Goal: Task Accomplishment & Management: Complete application form

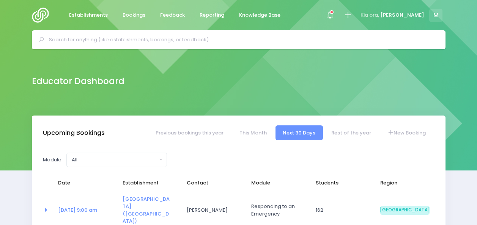
select select "5"
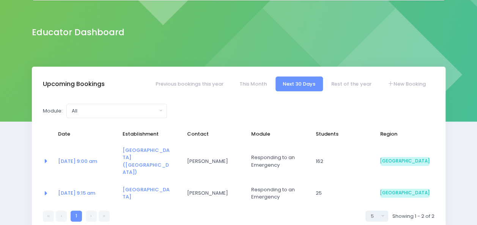
scroll to position [51, 0]
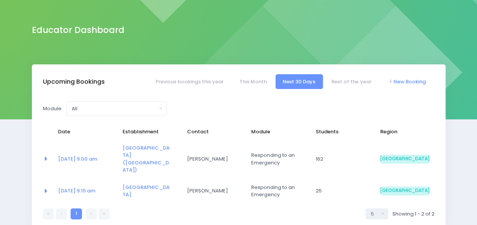
click at [402, 81] on link "New Booking" at bounding box center [406, 81] width 53 height 15
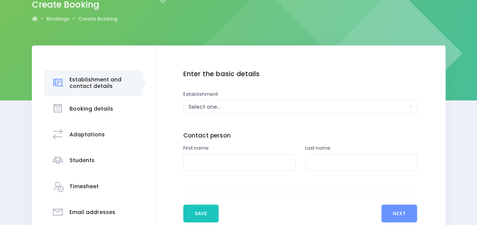
scroll to position [71, 0]
click at [270, 109] on div "Select one..." at bounding box center [298, 107] width 219 height 8
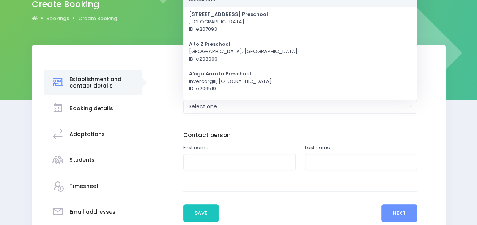
scroll to position [0, 0]
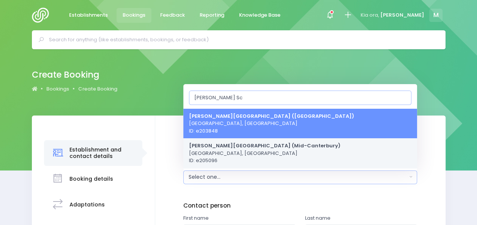
type input "Mayfield Sc"
click at [257, 146] on strong "[PERSON_NAME][GEOGRAPHIC_DATA] (Mid-Canterbury)" at bounding box center [264, 145] width 151 height 7
select select "205096"
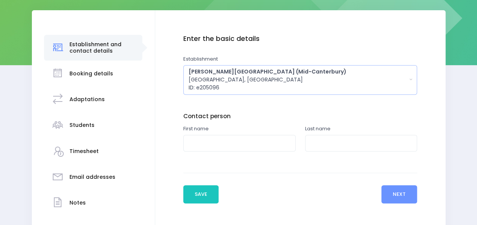
scroll to position [115, 0]
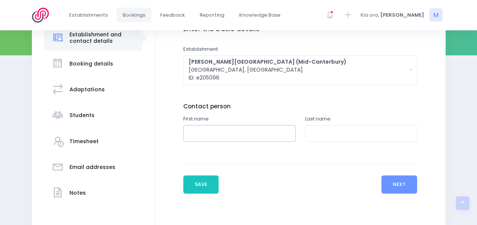
click at [200, 132] on input "text" at bounding box center [239, 133] width 112 height 17
type input "Emma"
click at [325, 133] on input "text" at bounding box center [361, 133] width 112 height 17
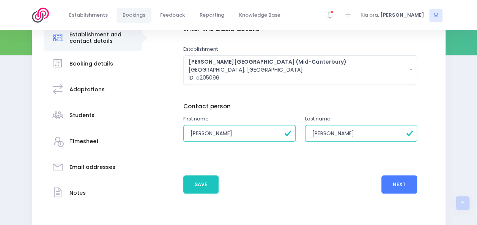
type input "Hewett"
click at [390, 183] on button "Next" at bounding box center [399, 185] width 36 height 18
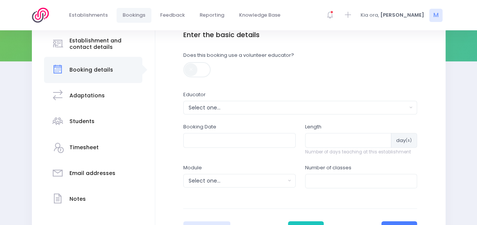
scroll to position [114, 0]
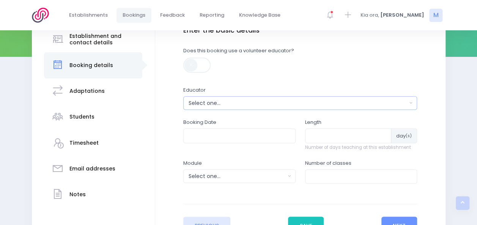
click at [205, 99] on div "Select one..." at bounding box center [298, 103] width 219 height 8
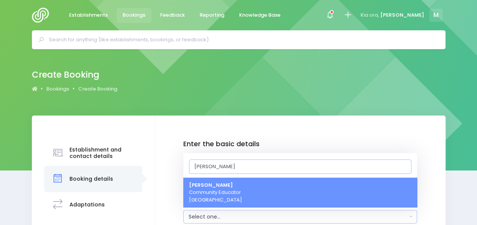
type input "[PERSON_NAME]"
click at [212, 203] on span "Megan Holden Community Educator South Island Region" at bounding box center [215, 193] width 53 height 22
select select "357484"
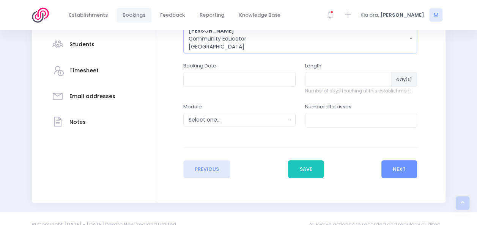
scroll to position [188, 0]
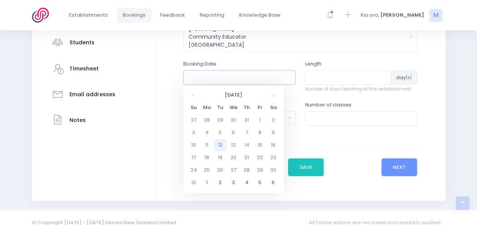
click at [225, 72] on input "text" at bounding box center [239, 77] width 112 height 14
click at [191, 94] on th at bounding box center [193, 95] width 13 height 13
click at [279, 96] on th at bounding box center [273, 95] width 13 height 13
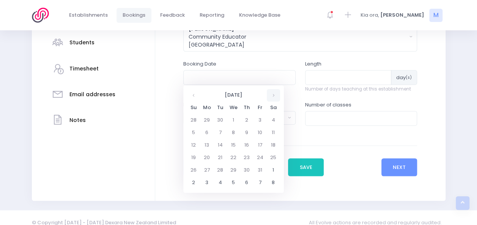
click at [279, 96] on th at bounding box center [273, 95] width 13 height 13
click at [233, 133] on td "5" at bounding box center [233, 133] width 13 height 13
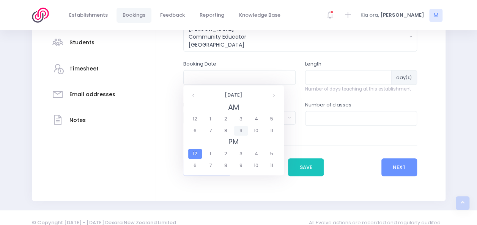
click at [244, 127] on span "9" at bounding box center [240, 131] width 13 height 10
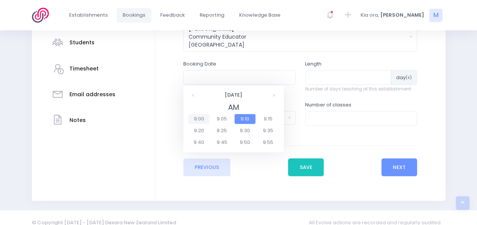
click at [201, 116] on span "9:00" at bounding box center [198, 119] width 21 height 10
type input "05/11/2025 09:00 AM"
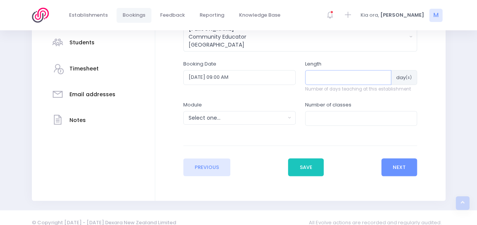
click at [325, 81] on input "number" at bounding box center [348, 77] width 87 height 14
type input "1"
click at [271, 114] on div "Select one..." at bounding box center [237, 118] width 97 height 8
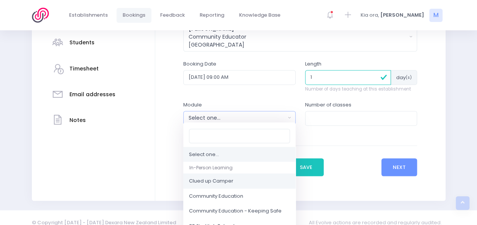
click at [238, 180] on link "Clued up Camper" at bounding box center [239, 181] width 112 height 15
select select "Clued up Camper"
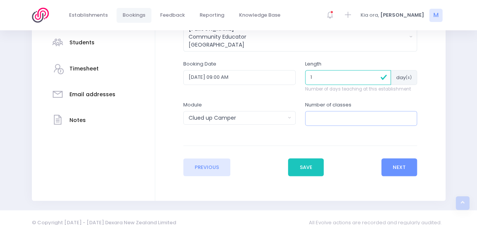
click at [330, 118] on input "number" at bounding box center [361, 118] width 112 height 14
type input "2"
click at [401, 167] on button "Next" at bounding box center [399, 168] width 36 height 18
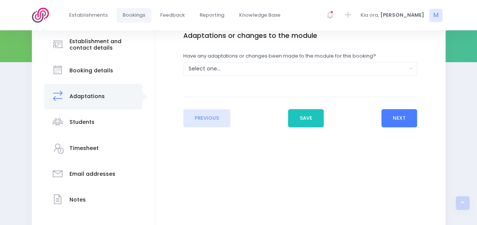
click at [401, 167] on div "Enter the basic details Establishment Select one... 120 Aerodrome Rd Preschool …" at bounding box center [300, 122] width 290 height 231
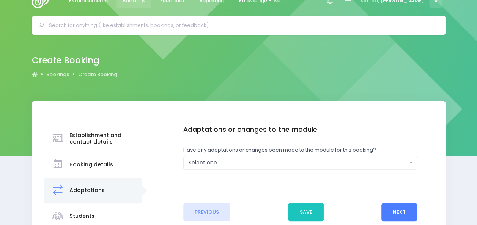
scroll to position [0, 0]
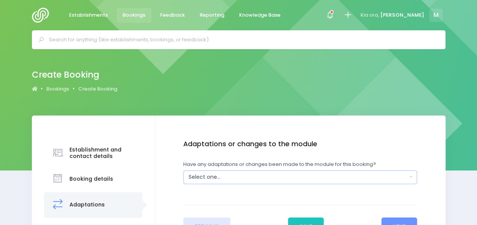
click at [225, 174] on div "Select one..." at bounding box center [298, 177] width 219 height 8
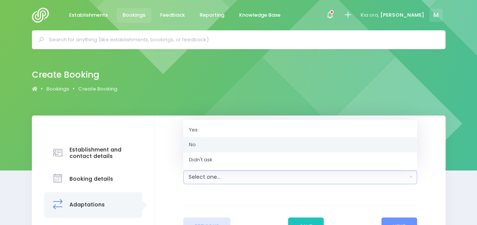
click at [210, 144] on link "No" at bounding box center [300, 144] width 234 height 15
select select "No"
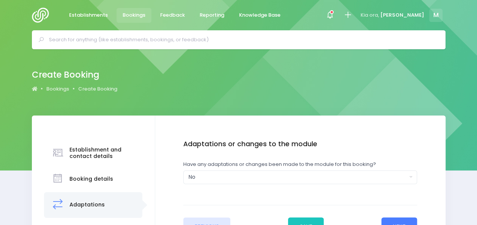
click at [395, 225] on button "Next" at bounding box center [399, 227] width 36 height 18
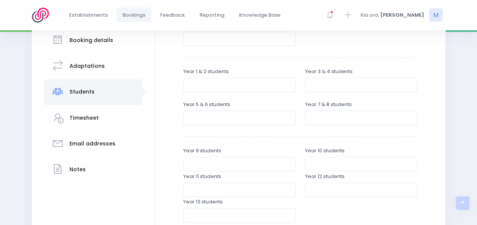
scroll to position [140, 0]
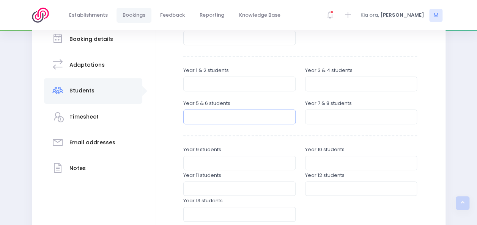
click at [213, 122] on input "number" at bounding box center [239, 117] width 112 height 14
type input "27"
click at [311, 115] on input "number" at bounding box center [361, 117] width 112 height 14
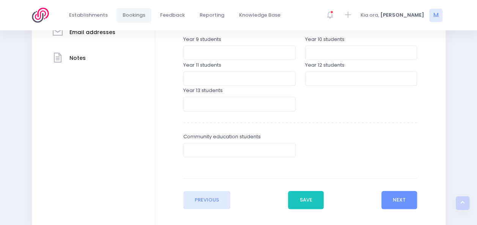
scroll to position [278, 0]
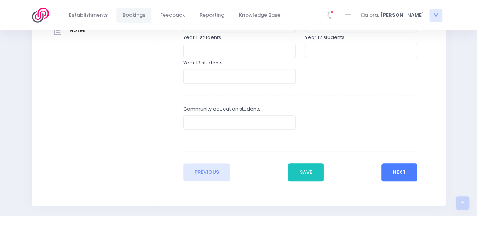
type input "16"
click at [396, 172] on button "Next" at bounding box center [399, 173] width 36 height 18
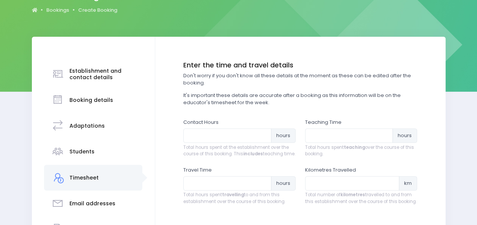
scroll to position [82, 0]
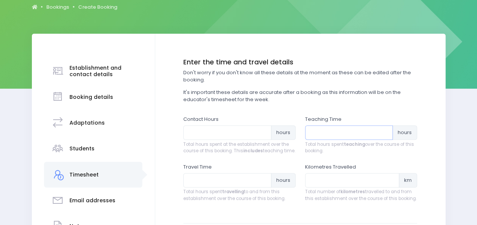
click at [343, 135] on input "number" at bounding box center [349, 133] width 88 height 14
type input "3"
click at [220, 135] on input "number" at bounding box center [227, 133] width 88 height 14
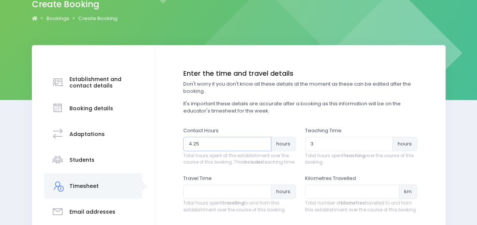
type input "4.25"
click at [206, 199] on input "number" at bounding box center [227, 192] width 88 height 14
type input "2"
click at [474, 89] on div "Establishment and contact details Notes" at bounding box center [238, 167] width 477 height 245
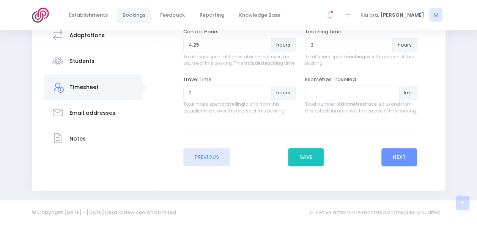
scroll to position [176, 0]
click at [399, 152] on button "Next" at bounding box center [399, 157] width 36 height 18
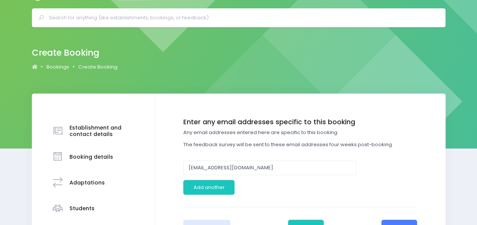
scroll to position [0, 0]
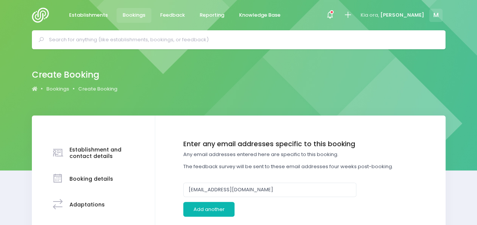
click at [199, 214] on button "Add another" at bounding box center [208, 209] width 51 height 14
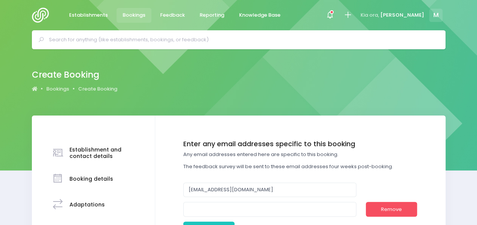
click at [249, 201] on div "office@mayfieldschool.co.nz Remove" at bounding box center [300, 200] width 234 height 34
click at [248, 207] on input "email" at bounding box center [269, 209] width 173 height 14
click at [417, 145] on h4 "Enter any email addresses specific to this booking" at bounding box center [300, 144] width 234 height 8
click at [219, 214] on input "email" at bounding box center [269, 209] width 173 height 14
paste input "<principal@mayfieldschool.nz>"
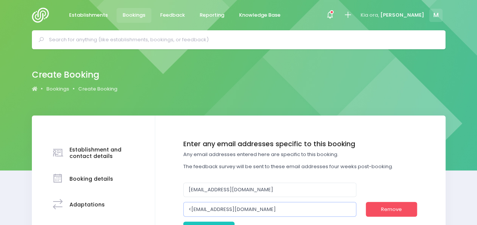
click at [188, 209] on input "<principal@mayfieldschool.nz" at bounding box center [269, 209] width 173 height 14
click at [191, 209] on input "<principal@mayfieldschool.nz" at bounding box center [269, 209] width 173 height 14
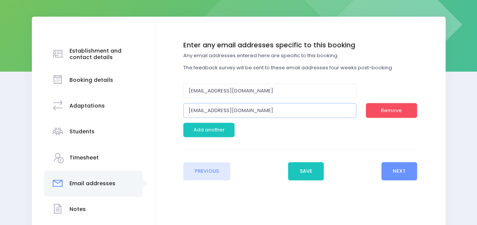
scroll to position [105, 0]
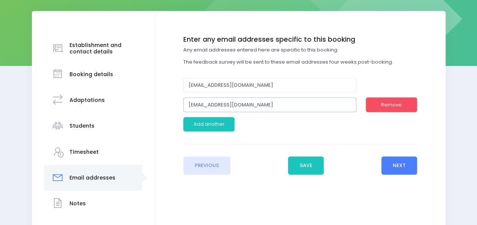
type input "[EMAIL_ADDRESS][DOMAIN_NAME]"
click at [393, 161] on button "Next" at bounding box center [399, 166] width 36 height 18
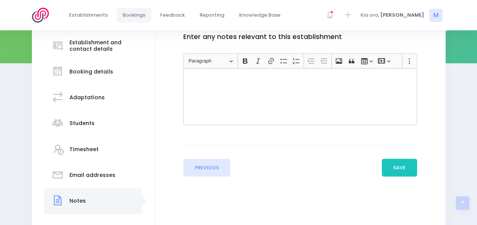
scroll to position [134, 0]
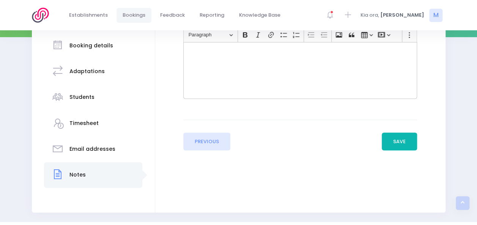
click at [400, 138] on button "Save" at bounding box center [400, 142] width 36 height 18
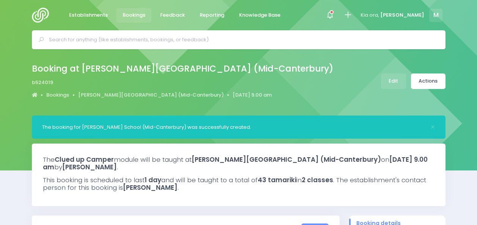
select select "5"
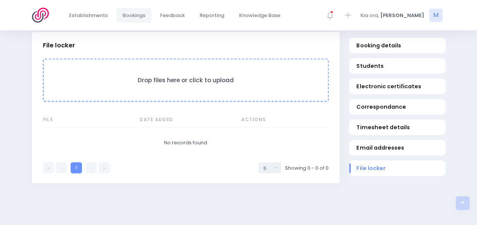
scroll to position [726, 0]
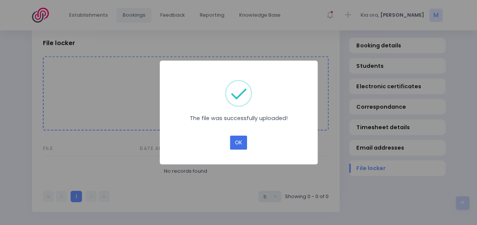
click at [235, 143] on button "OK" at bounding box center [238, 143] width 17 height 14
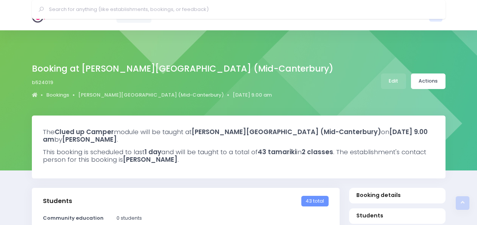
select select "5"
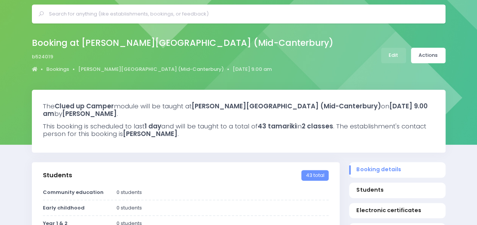
scroll to position [24, 0]
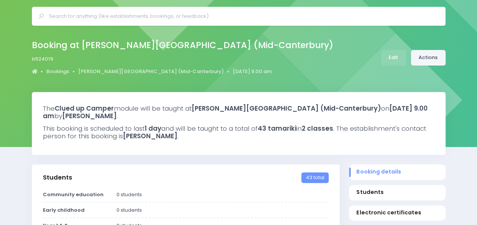
click at [437, 58] on link "Actions" at bounding box center [428, 58] width 35 height 16
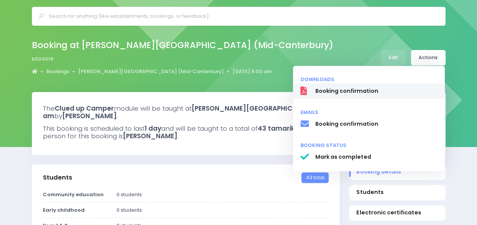
click at [371, 92] on span "Booking confirmation" at bounding box center [376, 91] width 122 height 8
